Goal: Use online tool/utility: Utilize a website feature to perform a specific function

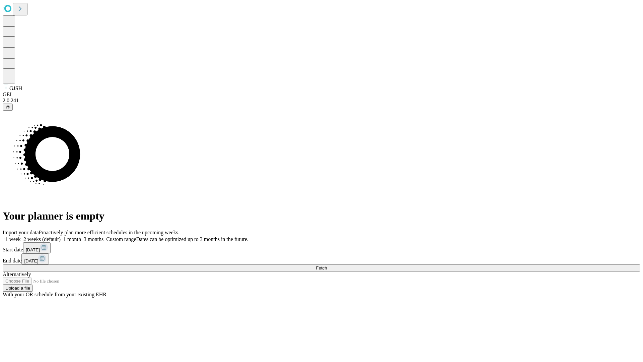
click at [327, 265] on span "Fetch" at bounding box center [321, 267] width 11 height 5
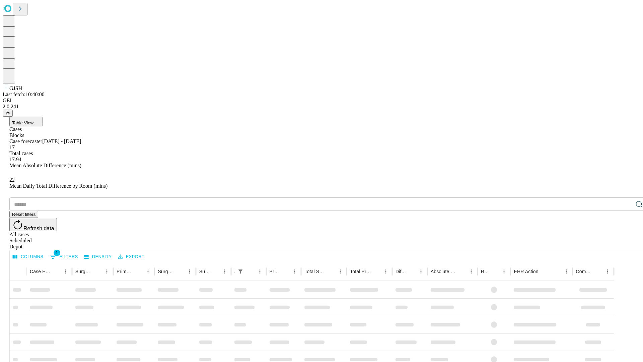
click at [34, 120] on span "Table View" at bounding box center [22, 122] width 21 height 5
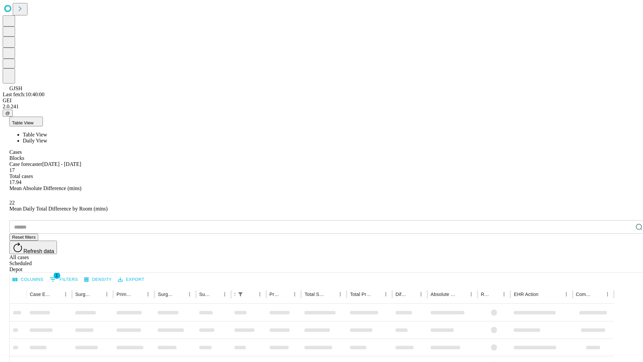
click at [47, 138] on span "Daily View" at bounding box center [35, 141] width 24 height 6
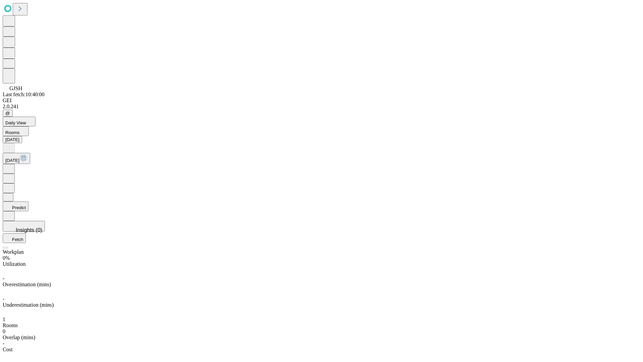
click at [28, 201] on button "Predict" at bounding box center [16, 206] width 26 height 10
